Goal: Check status: Check status

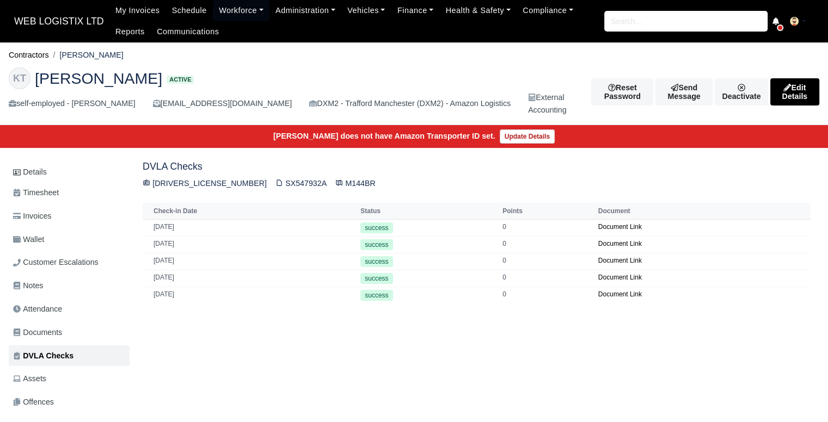
click at [484, 379] on div "Details Timesheet Invoices Wallet Customer Escalations Notes Attendance Documen…" at bounding box center [414, 356] width 810 height 390
click at [603, 243] on link "Document Link" at bounding box center [620, 244] width 44 height 8
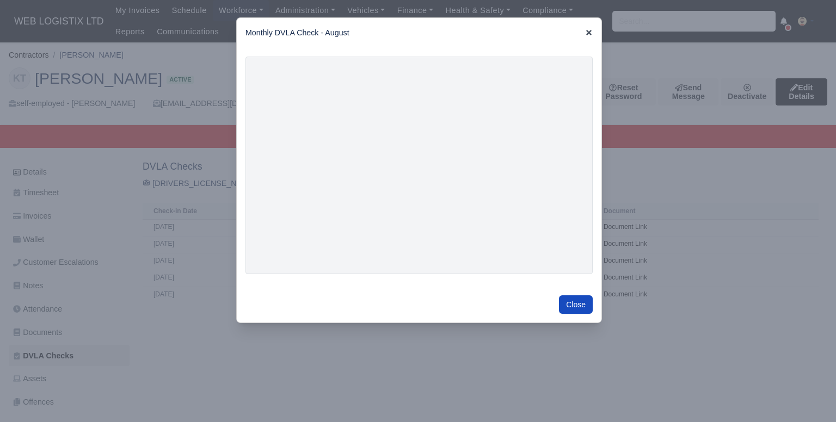
click at [586, 32] on icon at bounding box center [588, 32] width 5 height 5
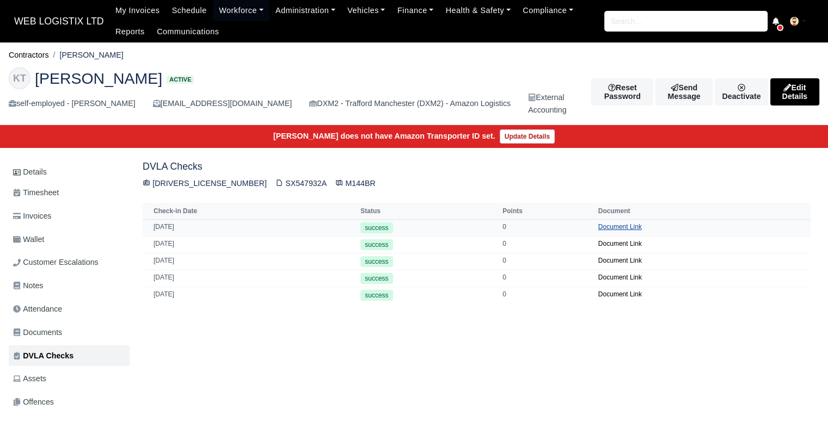
click at [616, 230] on link "Document Link" at bounding box center [620, 227] width 44 height 8
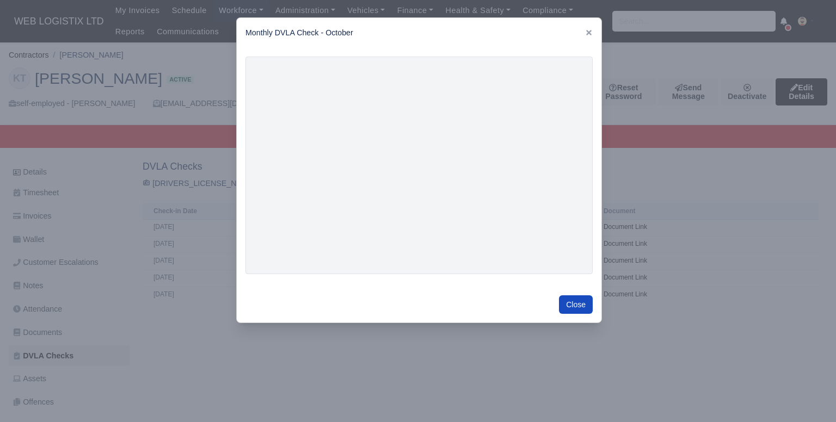
click at [683, 147] on div at bounding box center [418, 211] width 836 height 422
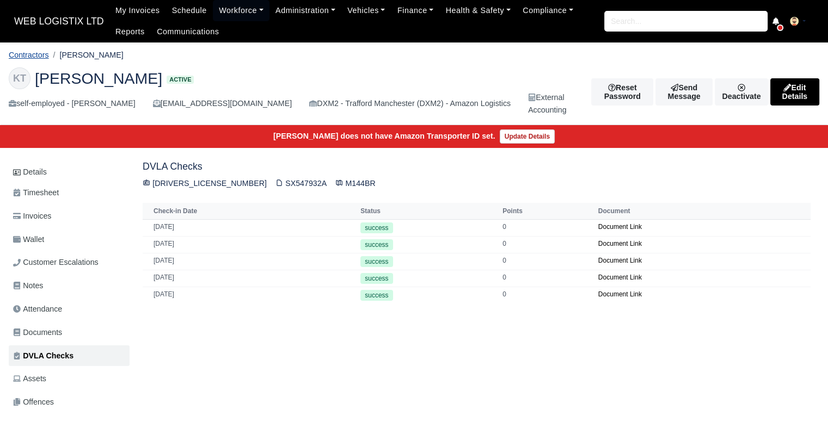
click at [39, 58] on link "Contractors" at bounding box center [29, 55] width 40 height 9
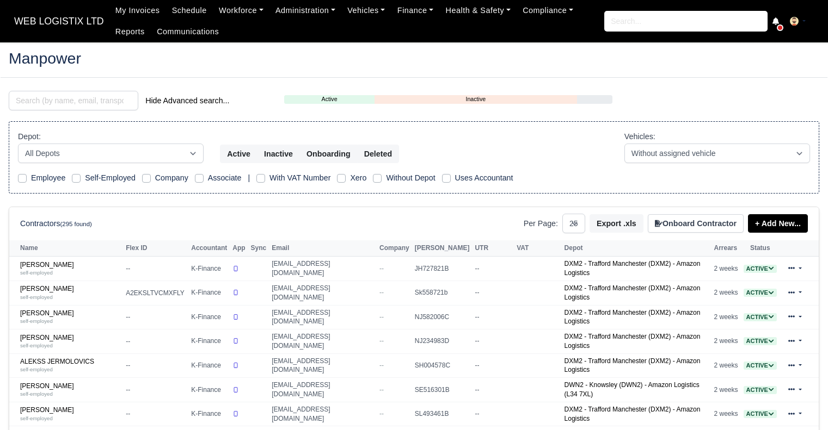
select select "25"
click at [229, 13] on link "Workforce" at bounding box center [241, 10] width 57 height 21
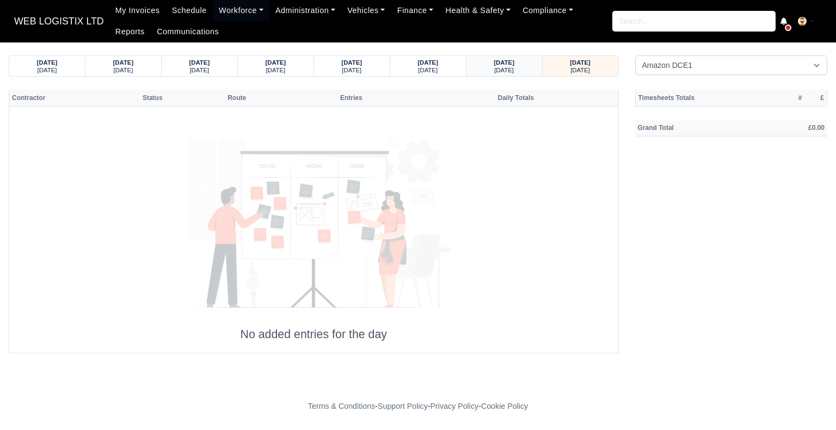
click at [494, 66] on div "Wednesday" at bounding box center [504, 70] width 55 height 8
click at [689, 69] on select "Amazon DCE1 DWN2 - Knowsley (DWN2) - Amazon Logistics (L34 7XL) DXM2 - Trafford…" at bounding box center [731, 66] width 193 height 20
click at [635, 56] on select "Amazon DCE1 DWN2 - [GEOGRAPHIC_DATA] (DWN2) - Amazon Logistics (L34 7XL) DXM2 -…" at bounding box center [731, 66] width 193 height 20
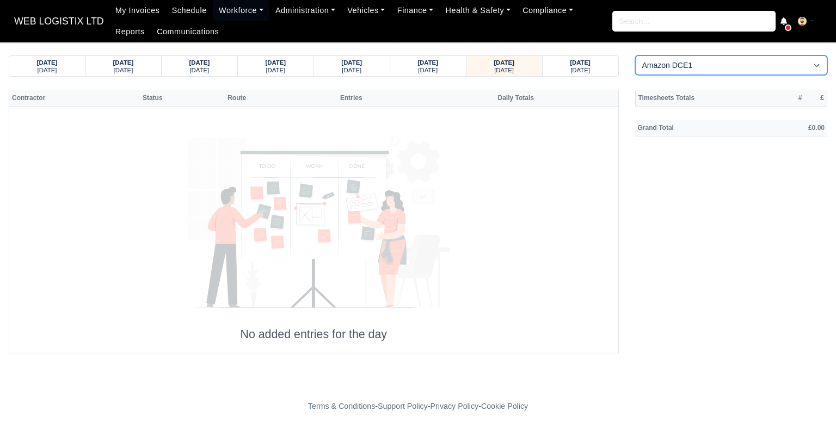
select select "1"
click at [438, 63] on strong "[DATE]" at bounding box center [427, 62] width 21 height 7
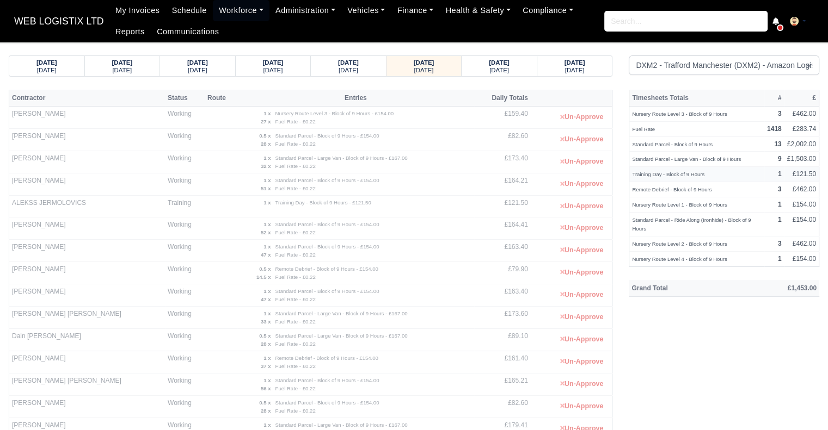
click at [695, 178] on td "Training Day - Block of 9 Hours" at bounding box center [696, 174] width 135 height 15
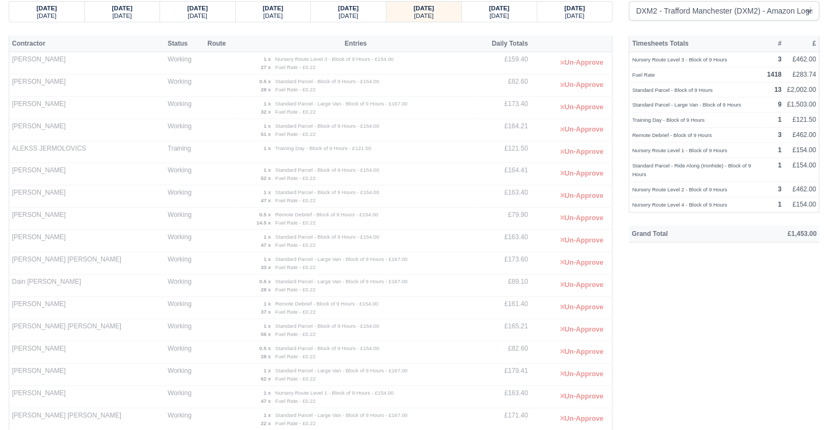
scroll to position [48, 0]
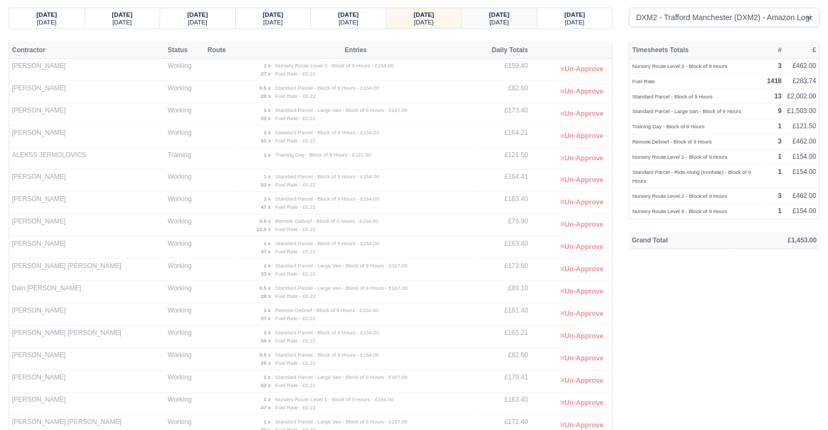
click at [499, 15] on strong "[DATE]" at bounding box center [499, 14] width 21 height 7
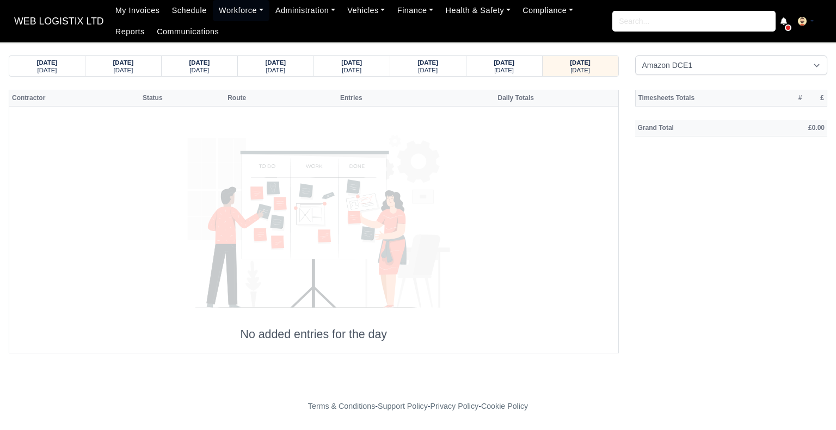
select select "1"
click at [635, 56] on select "Amazon DCE1 DWN2 - [GEOGRAPHIC_DATA] (DWN2) - Amazon Logistics (L34 7XL) DXM2 -…" at bounding box center [731, 66] width 193 height 20
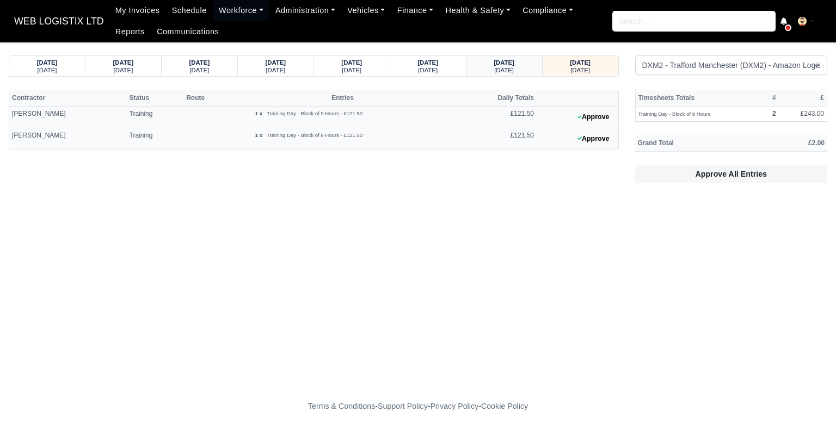
click at [505, 60] on strong "[DATE]" at bounding box center [504, 62] width 21 height 7
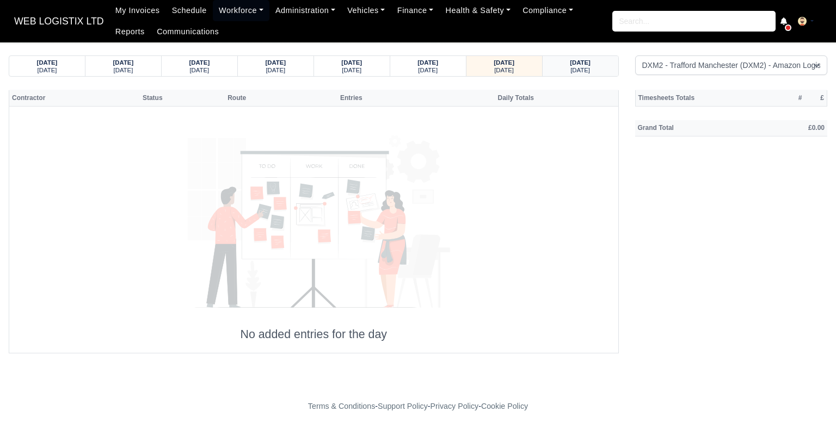
click at [596, 69] on div "[DATE]" at bounding box center [580, 70] width 55 height 8
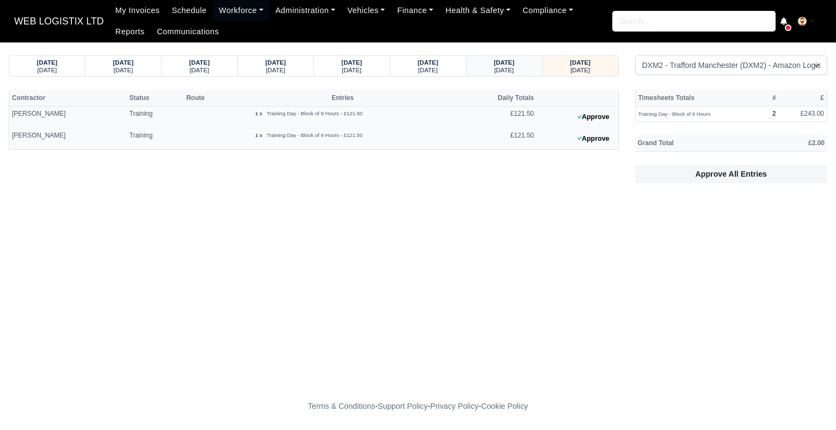
click at [514, 59] on strong "[DATE]" at bounding box center [504, 62] width 21 height 7
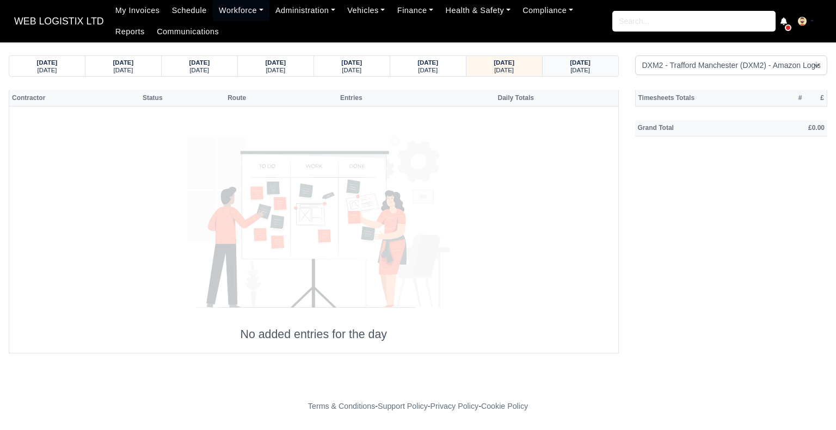
click at [576, 66] on div "[DATE]" at bounding box center [580, 70] width 55 height 8
